Goal: Navigation & Orientation: Understand site structure

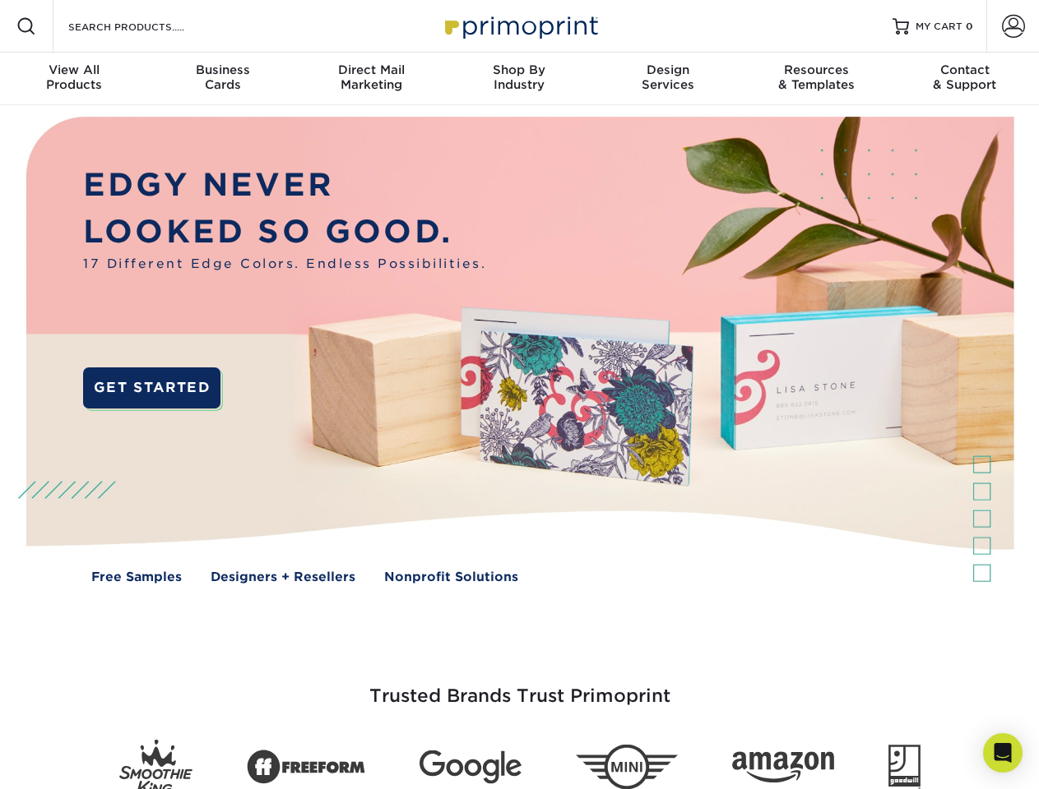
click at [519, 395] on img at bounding box center [519, 362] width 1028 height 514
click at [26, 26] on span at bounding box center [26, 26] width 20 height 20
click at [1012, 26] on span at bounding box center [1013, 26] width 23 height 23
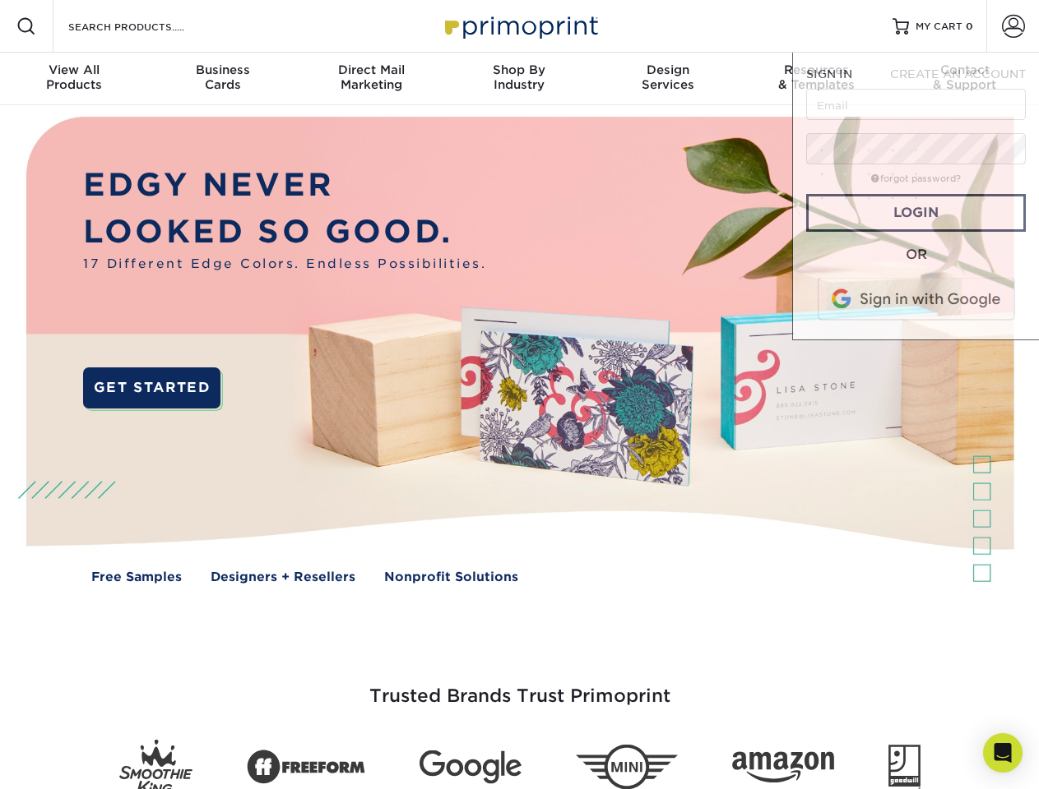
click at [74, 79] on div "View All Products" at bounding box center [74, 77] width 148 height 30
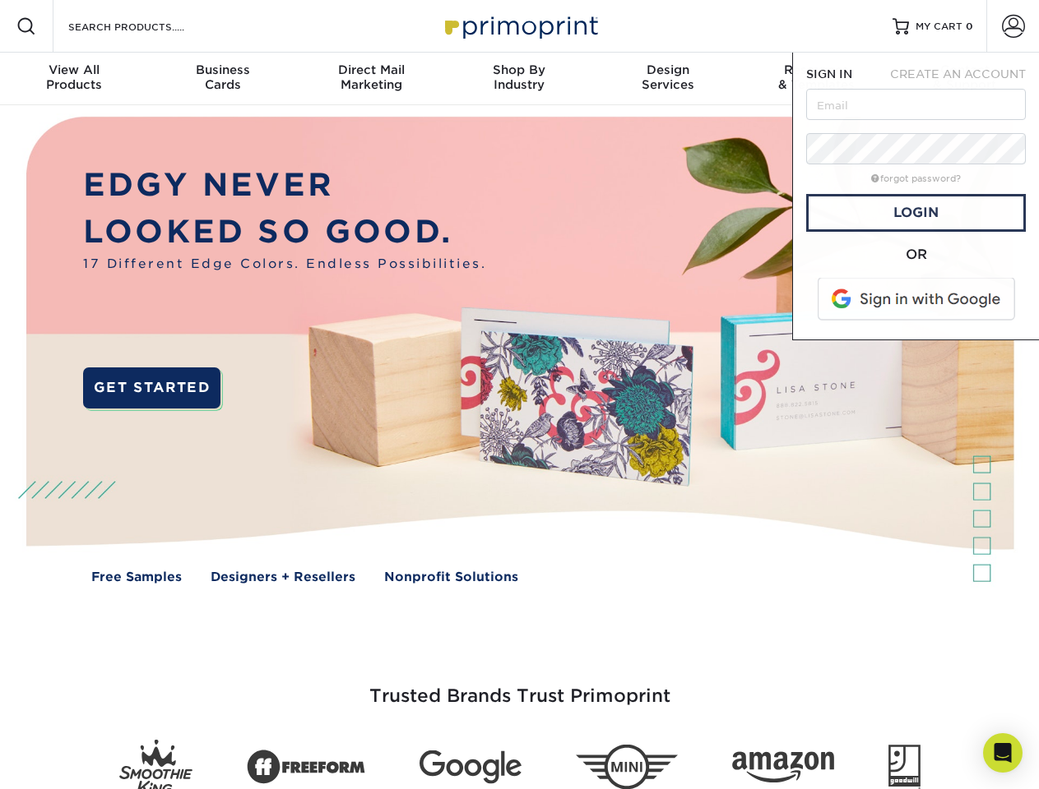
click at [222, 79] on div "Business Cards" at bounding box center [222, 77] width 148 height 30
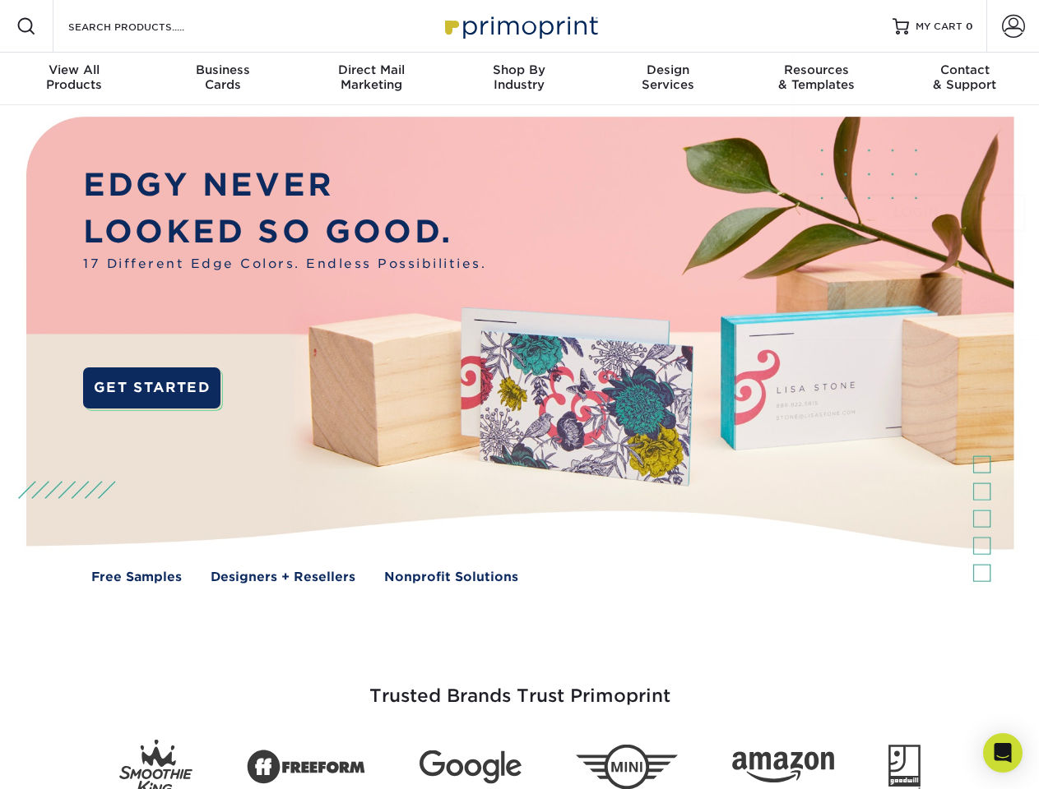
click at [371, 79] on div "Direct Mail Marketing" at bounding box center [371, 77] width 148 height 30
click at [519, 79] on div "Shop By Industry" at bounding box center [519, 77] width 148 height 30
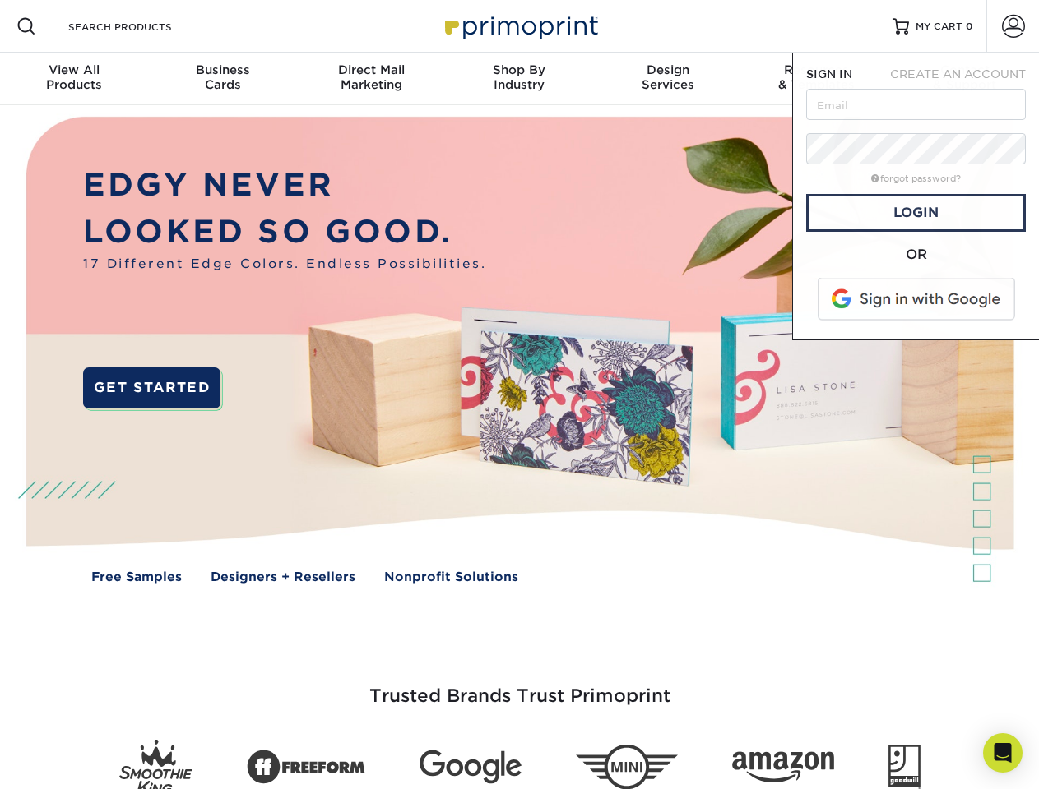
click at [668, 79] on div "Design Services" at bounding box center [668, 77] width 148 height 30
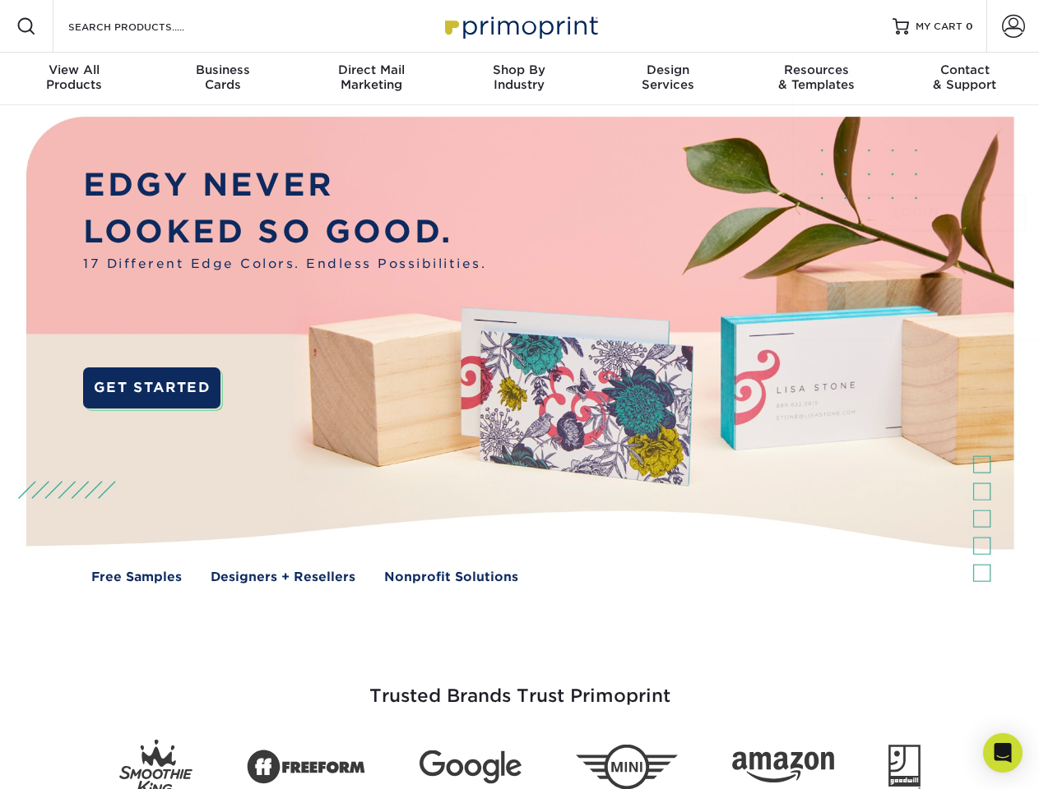
click at [816, 79] on span "SIGN IN" at bounding box center [829, 73] width 46 height 13
click at [965, 79] on div "Contact & Support" at bounding box center [965, 77] width 148 height 30
